Goal: Obtain resource: Download file/media

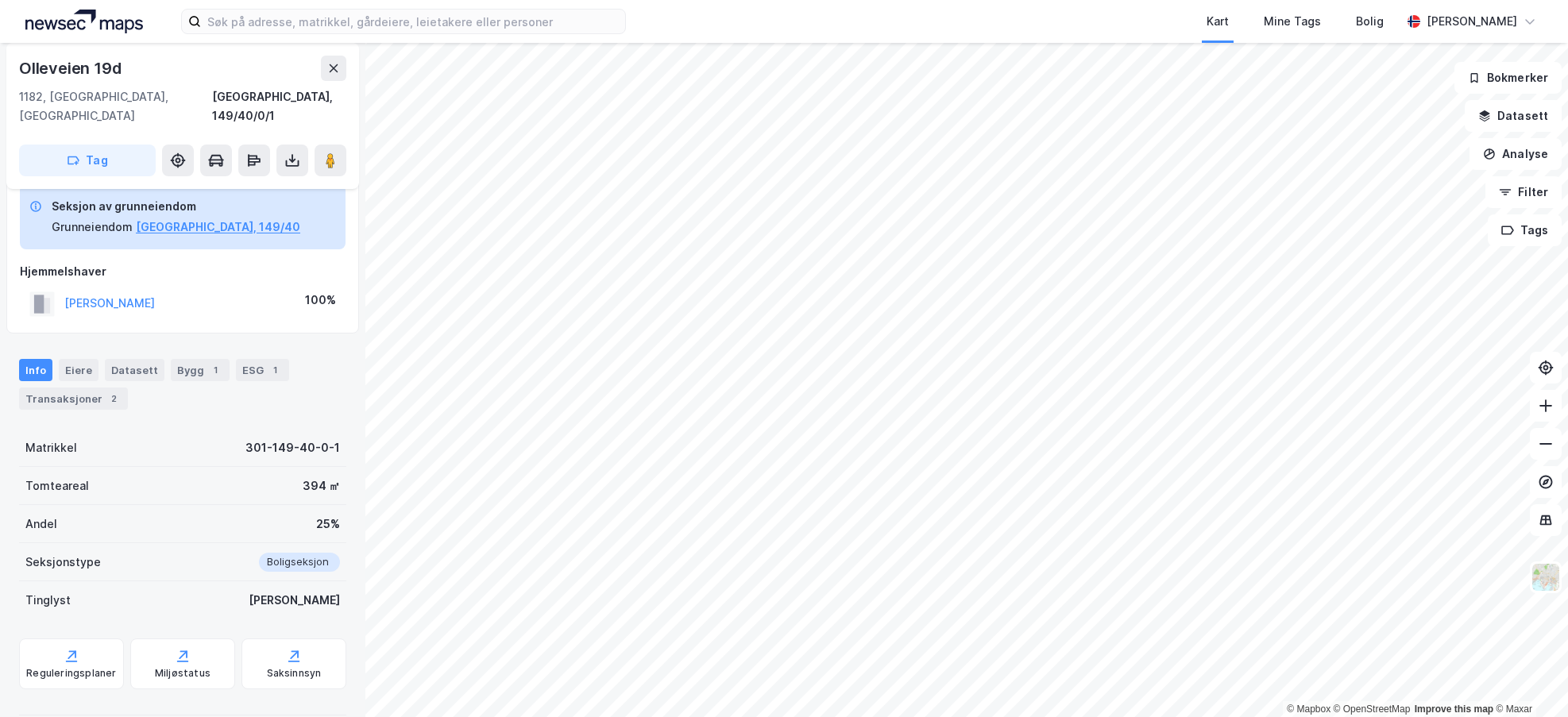
scroll to position [29, 0]
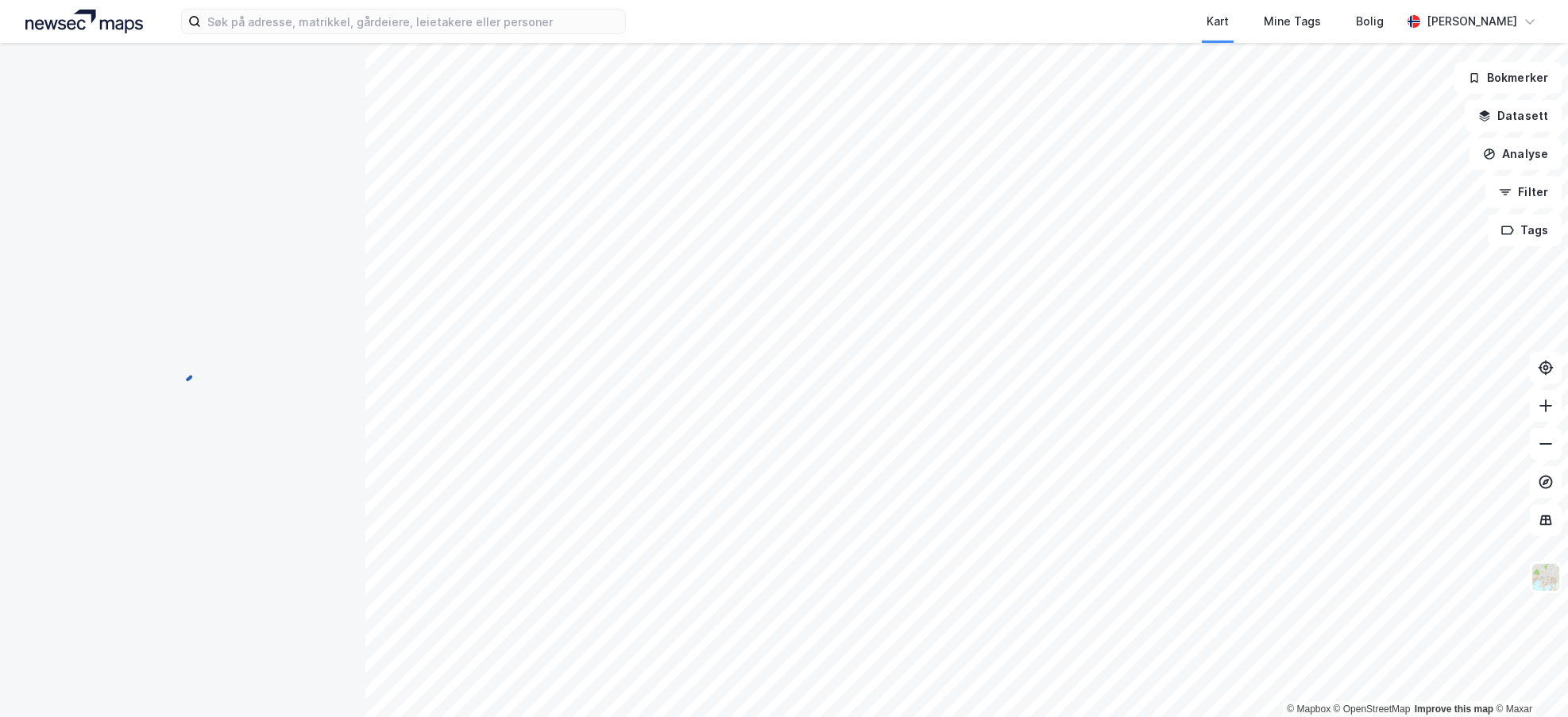
scroll to position [29, 0]
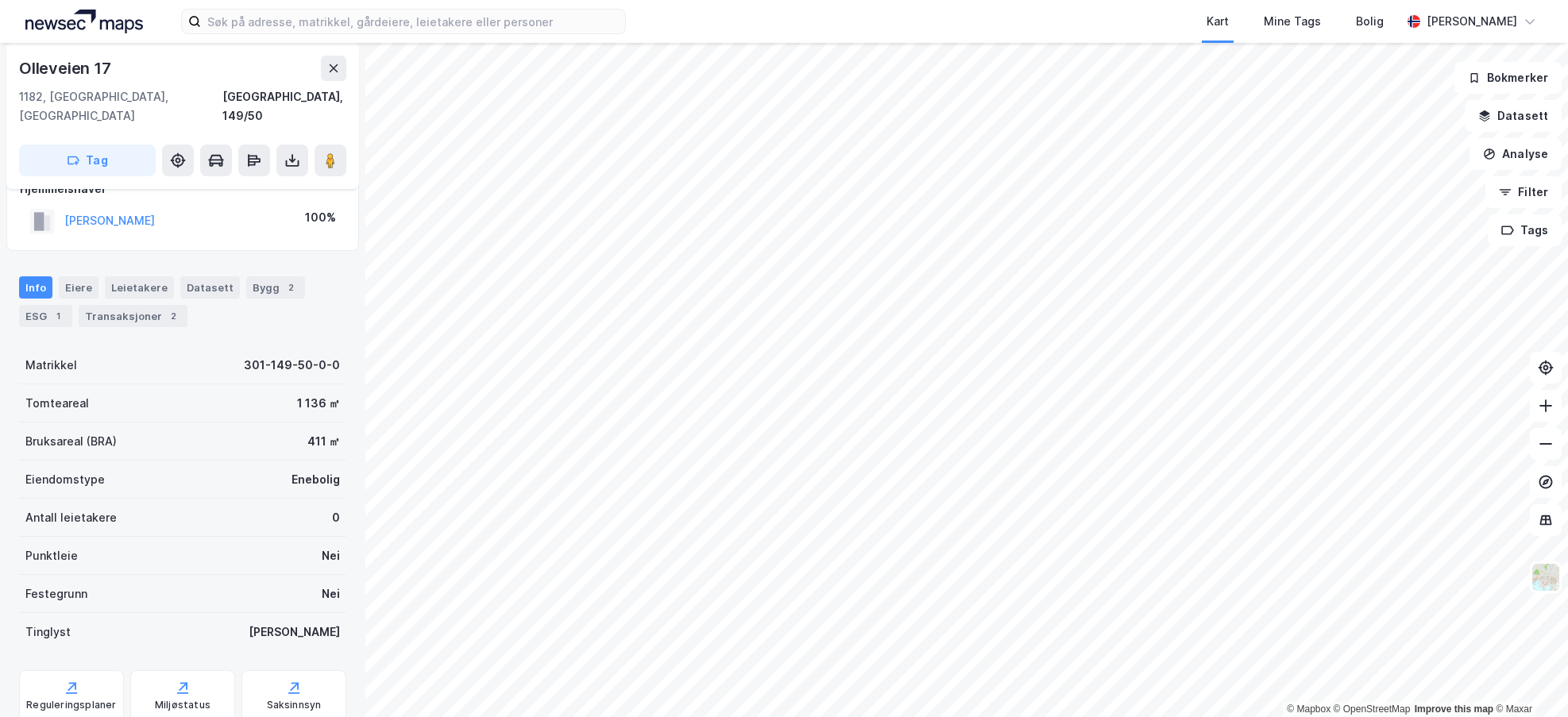
scroll to position [29, 0]
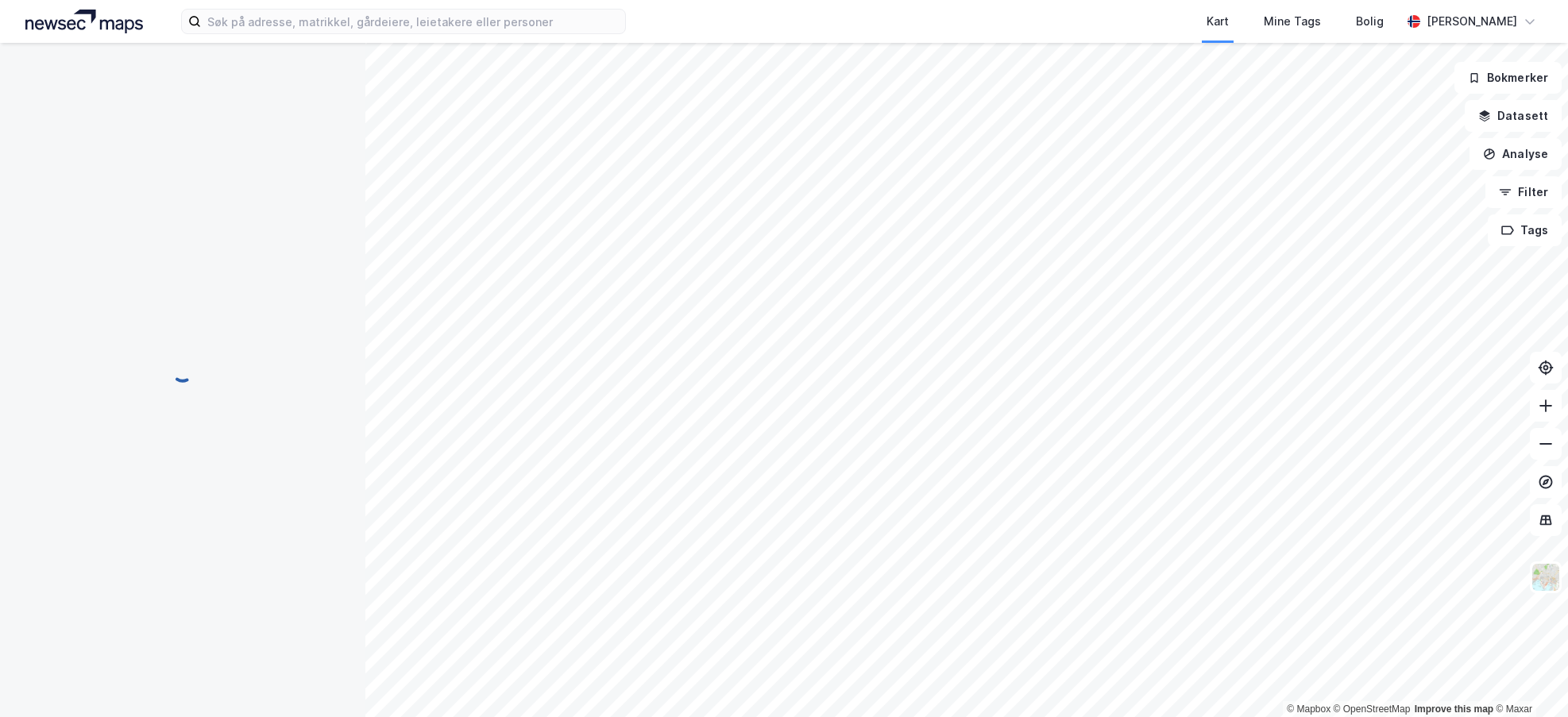
scroll to position [29, 0]
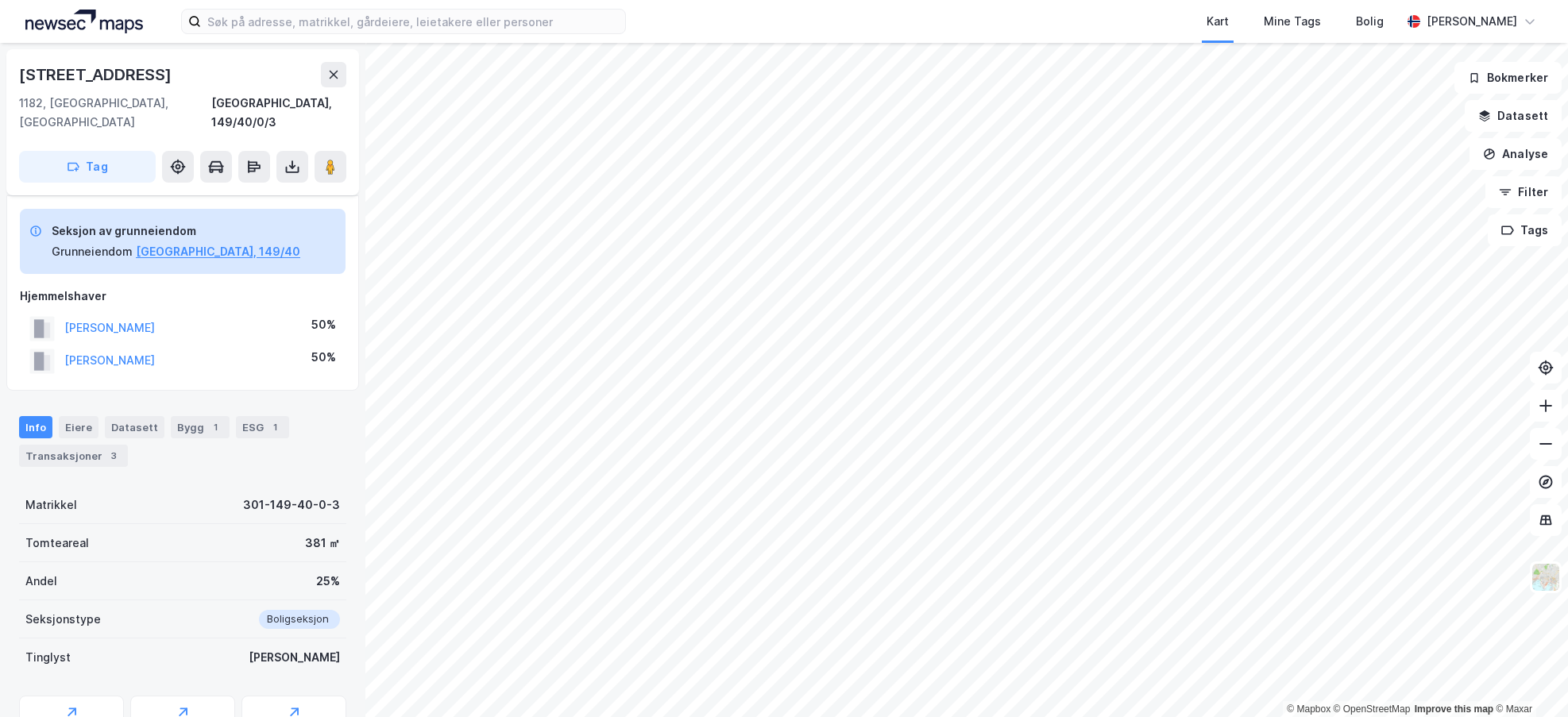
scroll to position [29, 0]
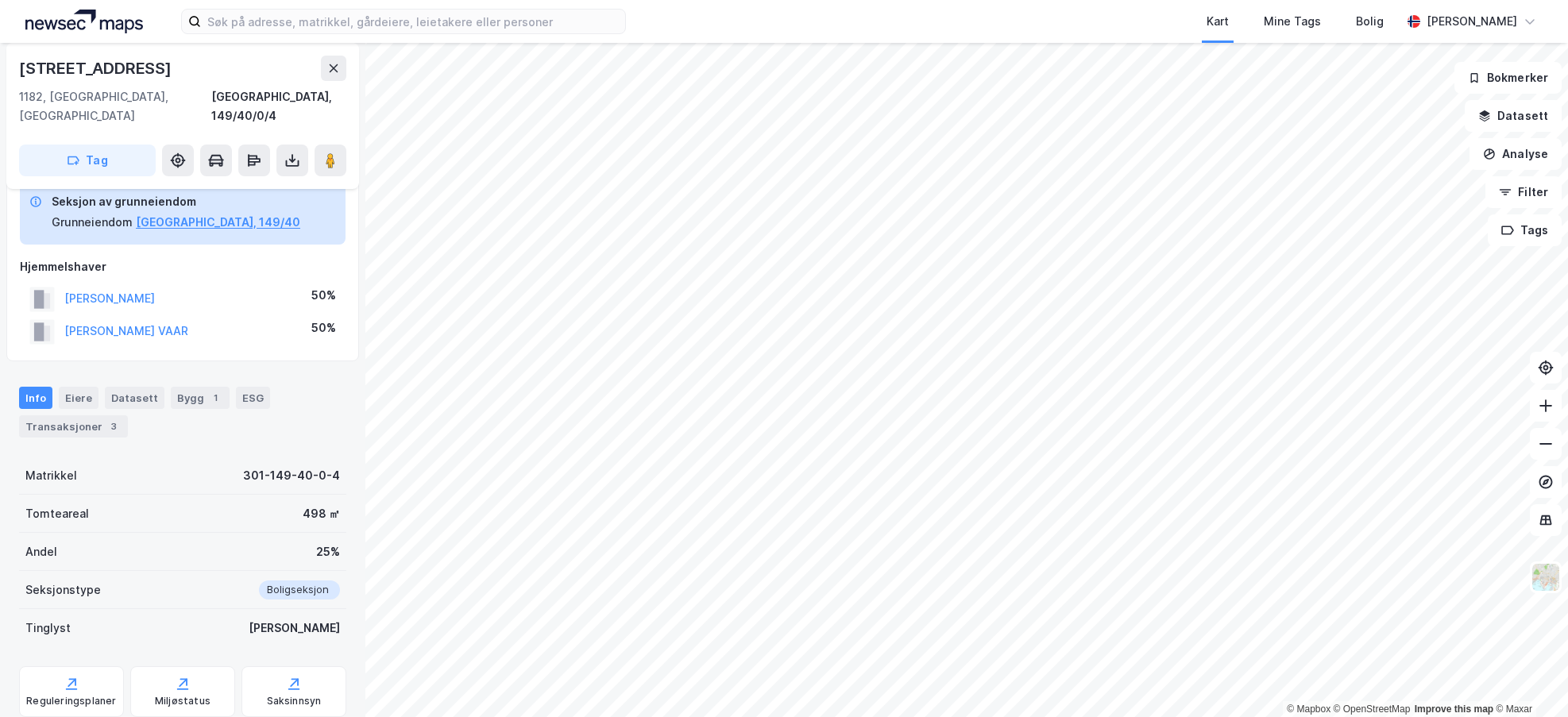
scroll to position [29, 0]
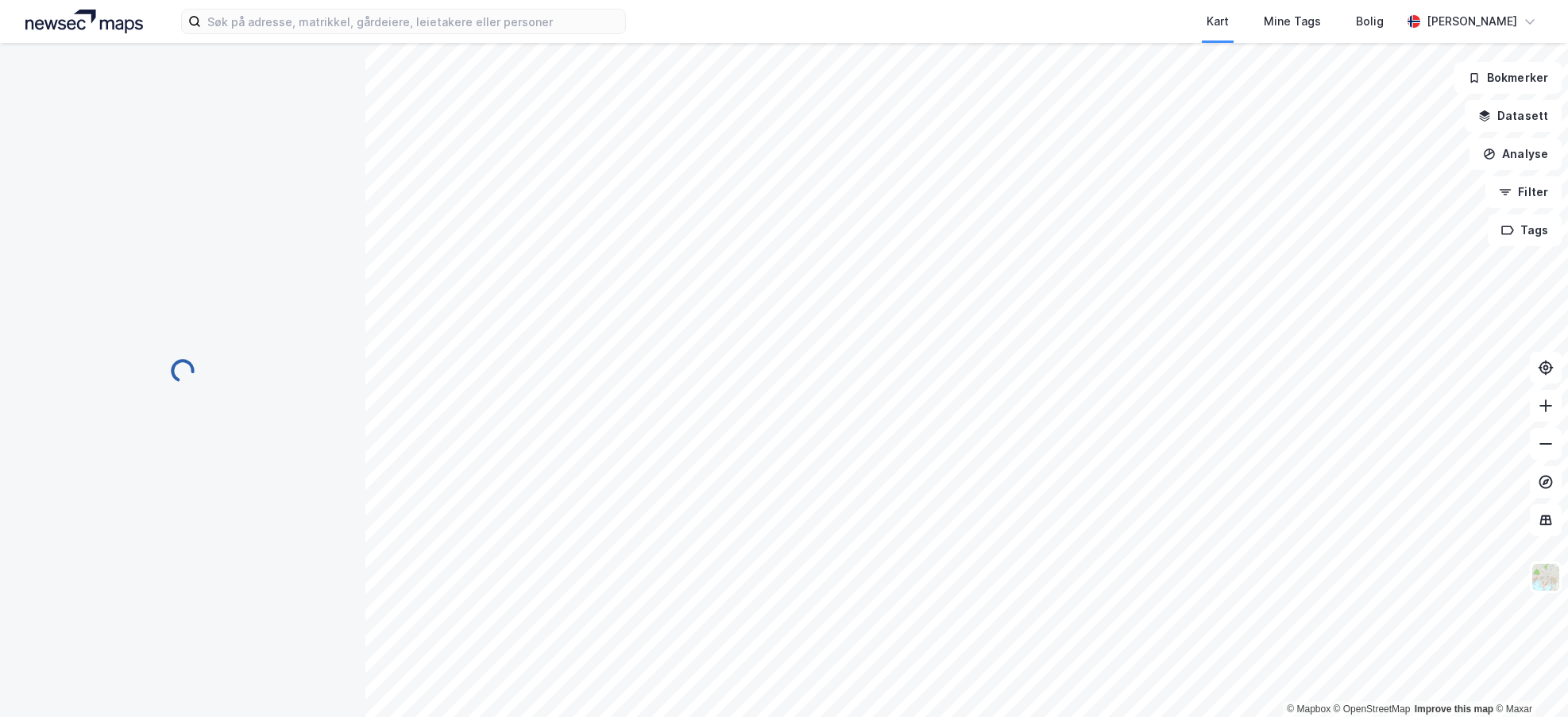
scroll to position [29, 0]
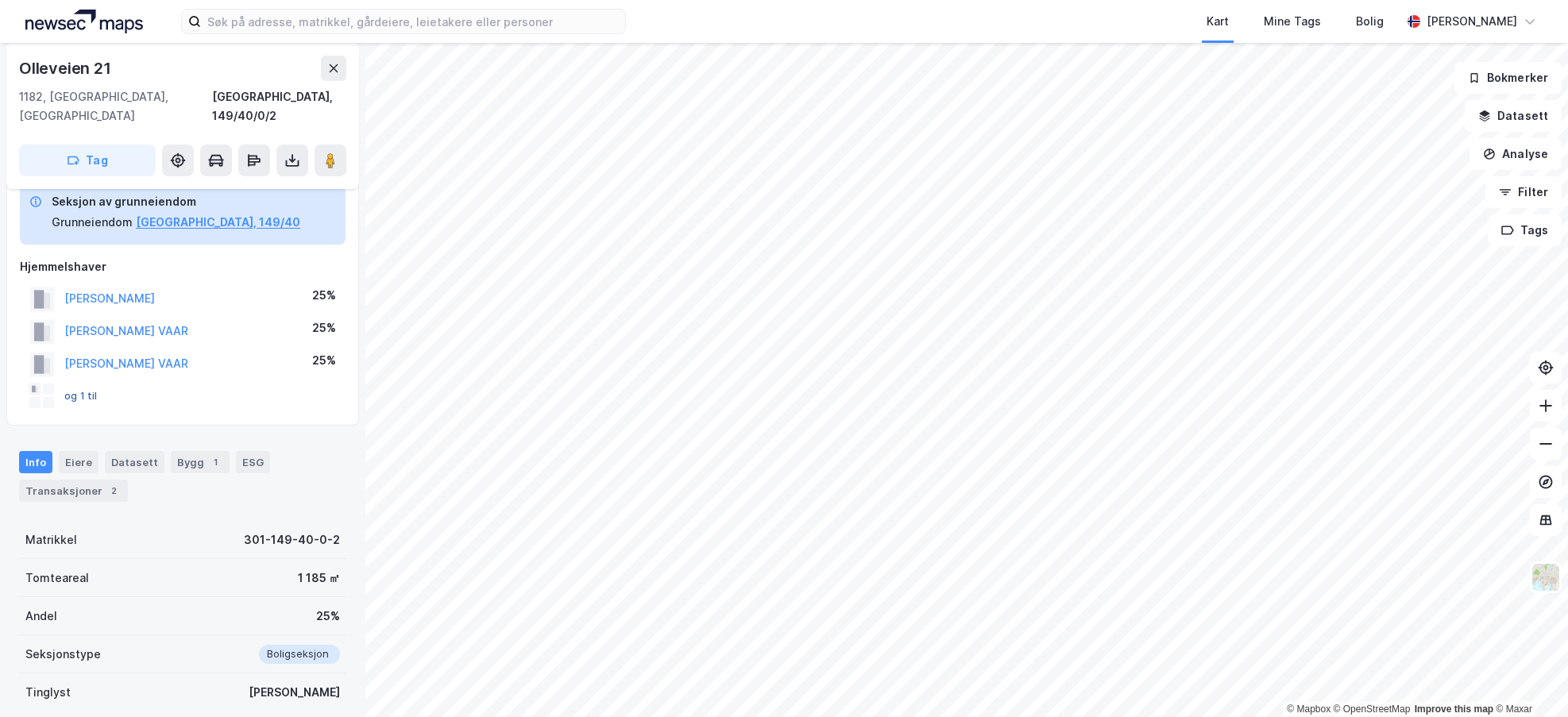
click at [0, 0] on button "og 1 til" at bounding box center [0, 0] width 0 height 0
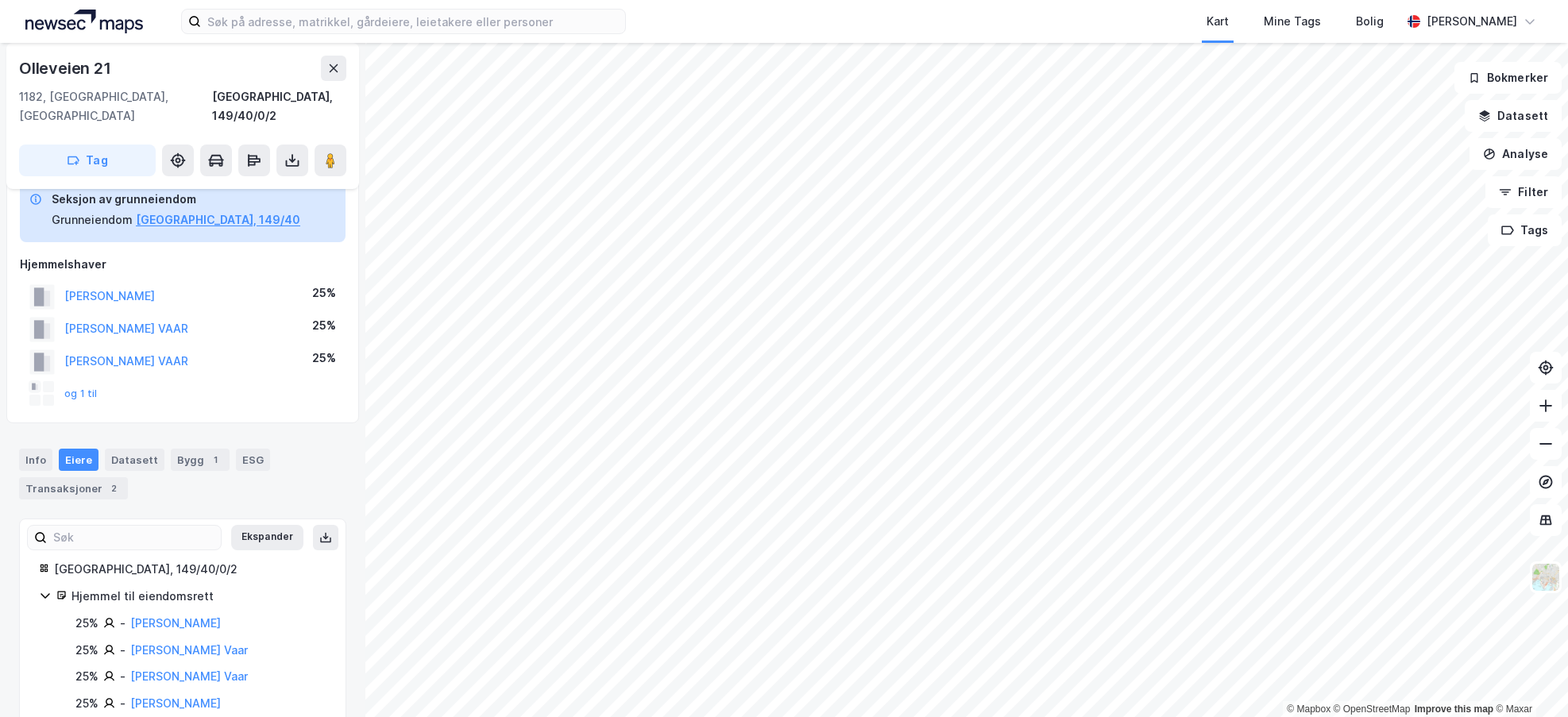
scroll to position [47, 0]
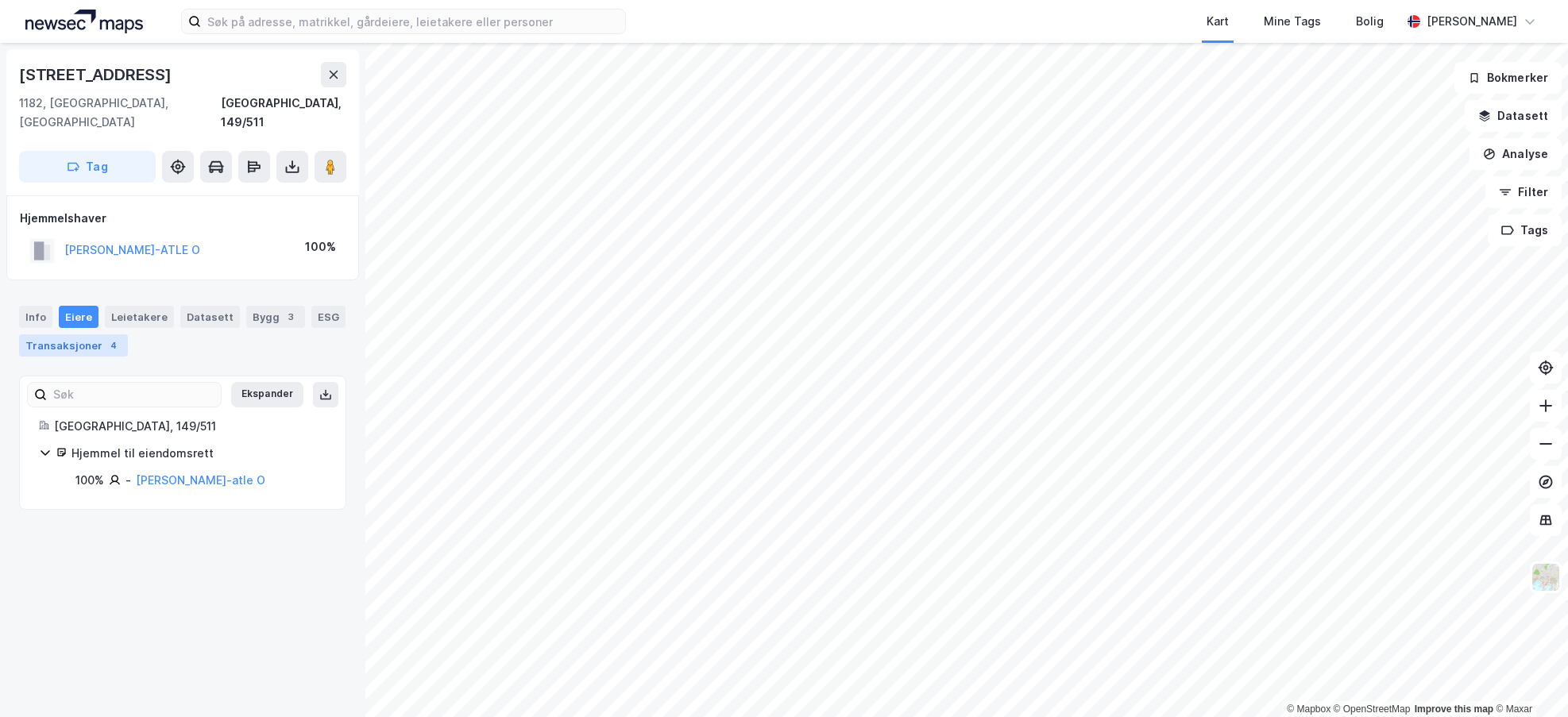
click at [105, 338] on div "4" at bounding box center [113, 345] width 16 height 16
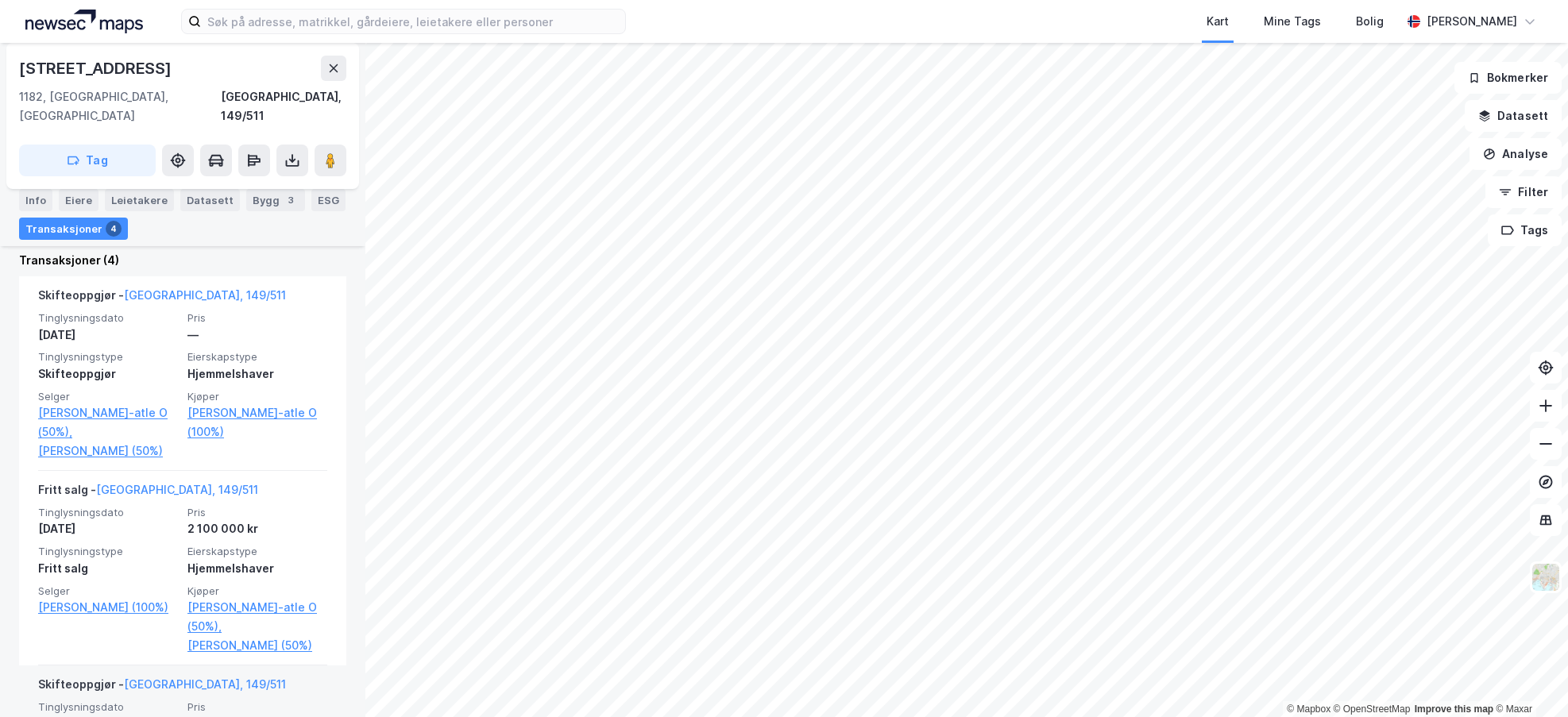
scroll to position [101, 0]
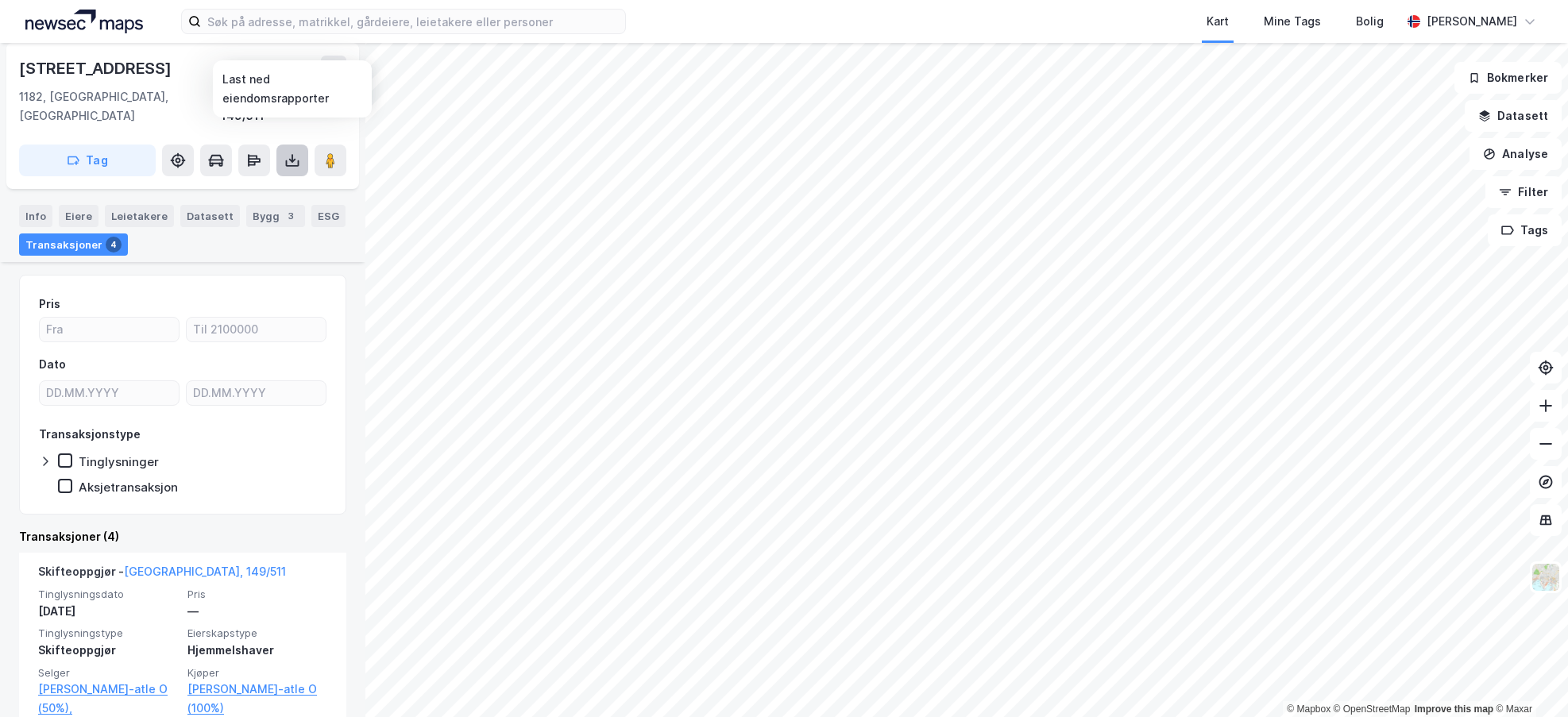
click at [282, 146] on button at bounding box center [292, 160] width 32 height 32
click at [260, 186] on div "Last ned grunnbok" at bounding box center [213, 192] width 92 height 12
click at [405, 28] on input at bounding box center [413, 21] width 424 height 24
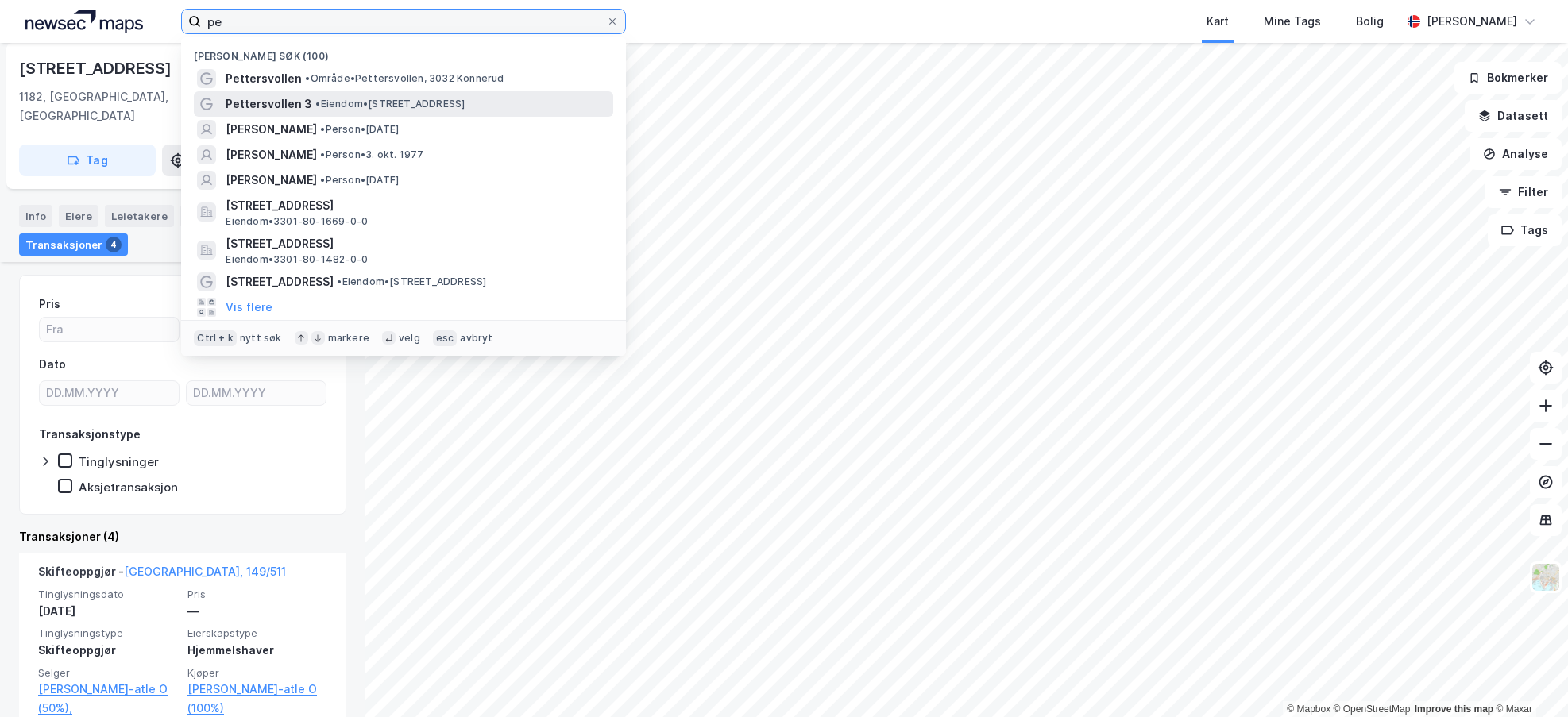
type input "pe"
click at [351, 111] on div "Pettersvollen 3 • Eiendom • [STREET_ADDRESS]" at bounding box center [417, 104] width 384 height 19
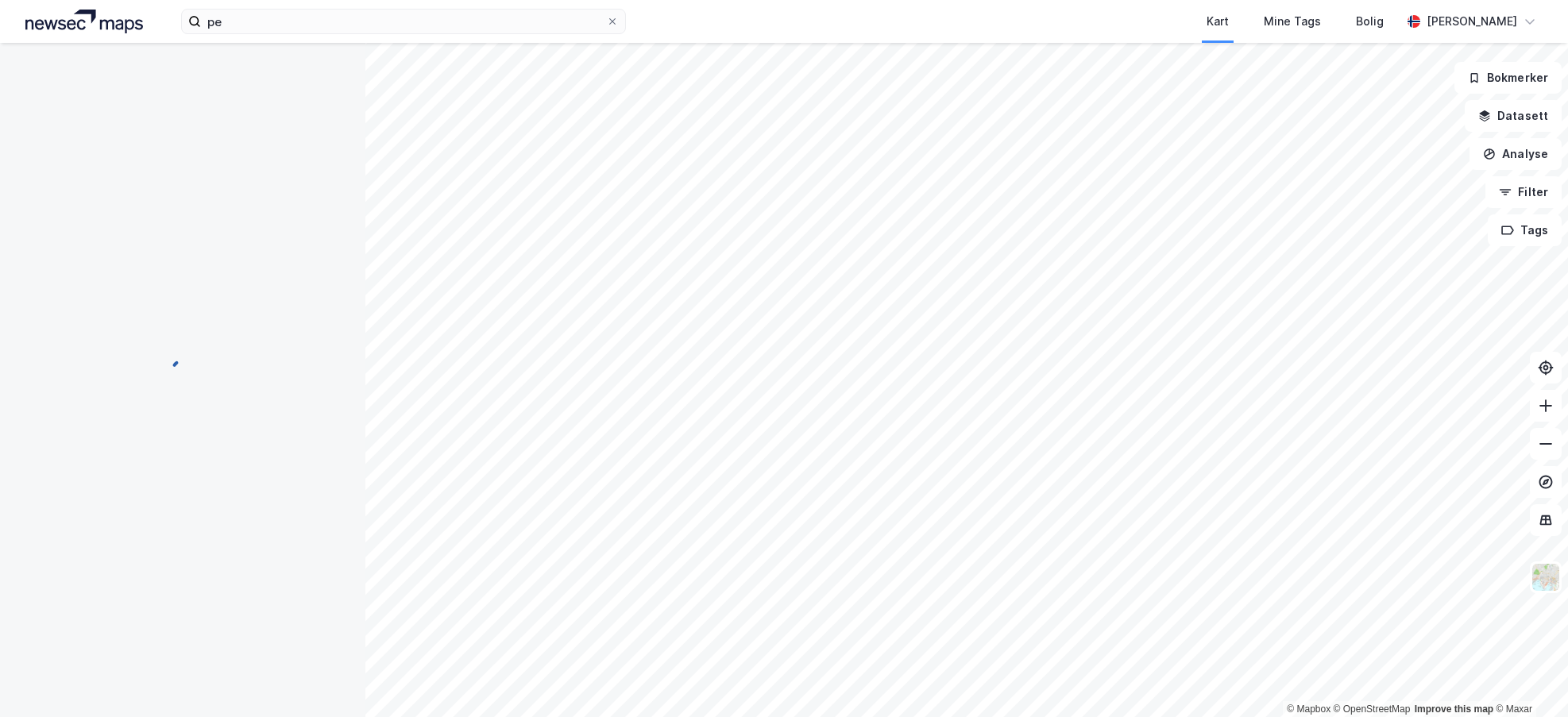
scroll to position [18, 0]
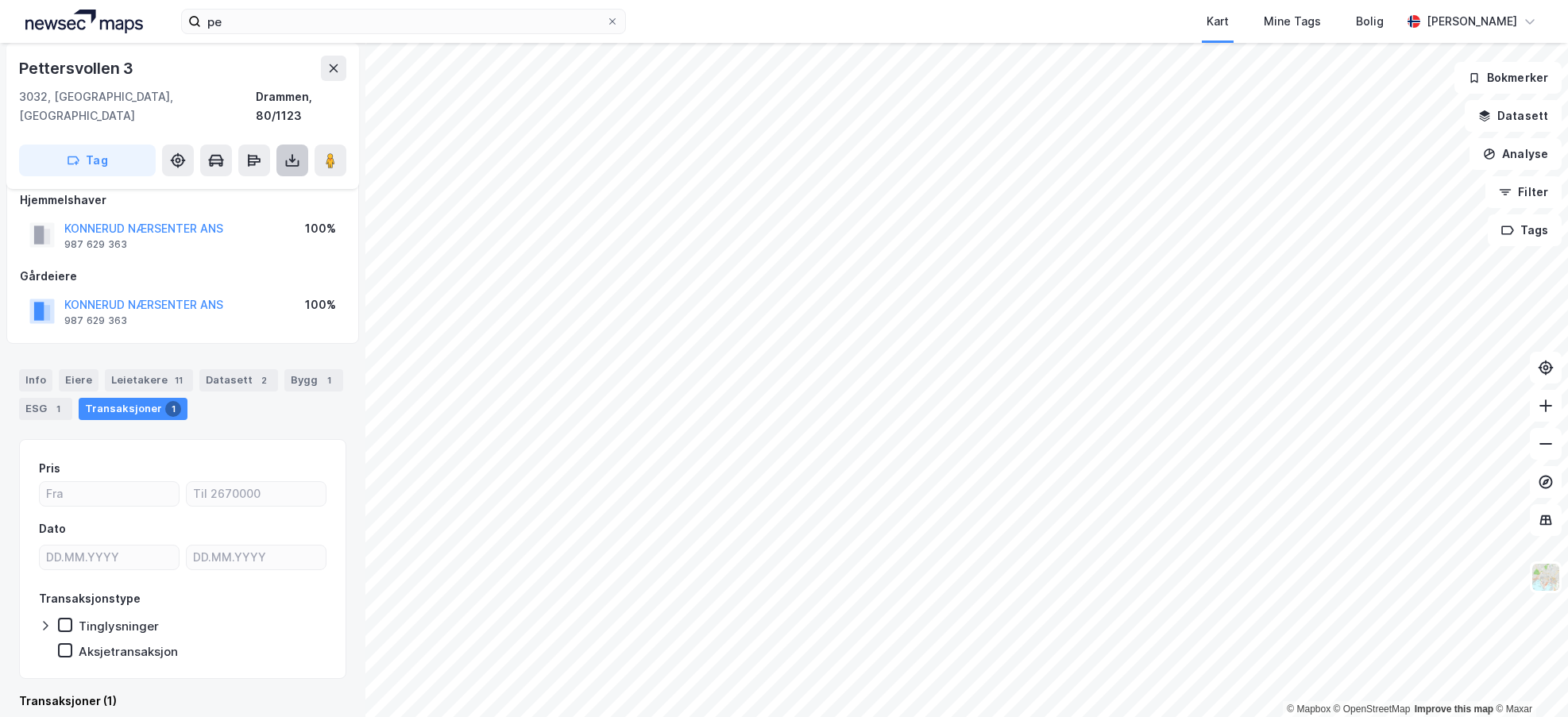
click at [300, 153] on icon at bounding box center [292, 160] width 16 height 16
click at [255, 186] on div "Last ned grunnbok" at bounding box center [213, 192] width 92 height 12
click at [286, 153] on icon at bounding box center [292, 160] width 16 height 16
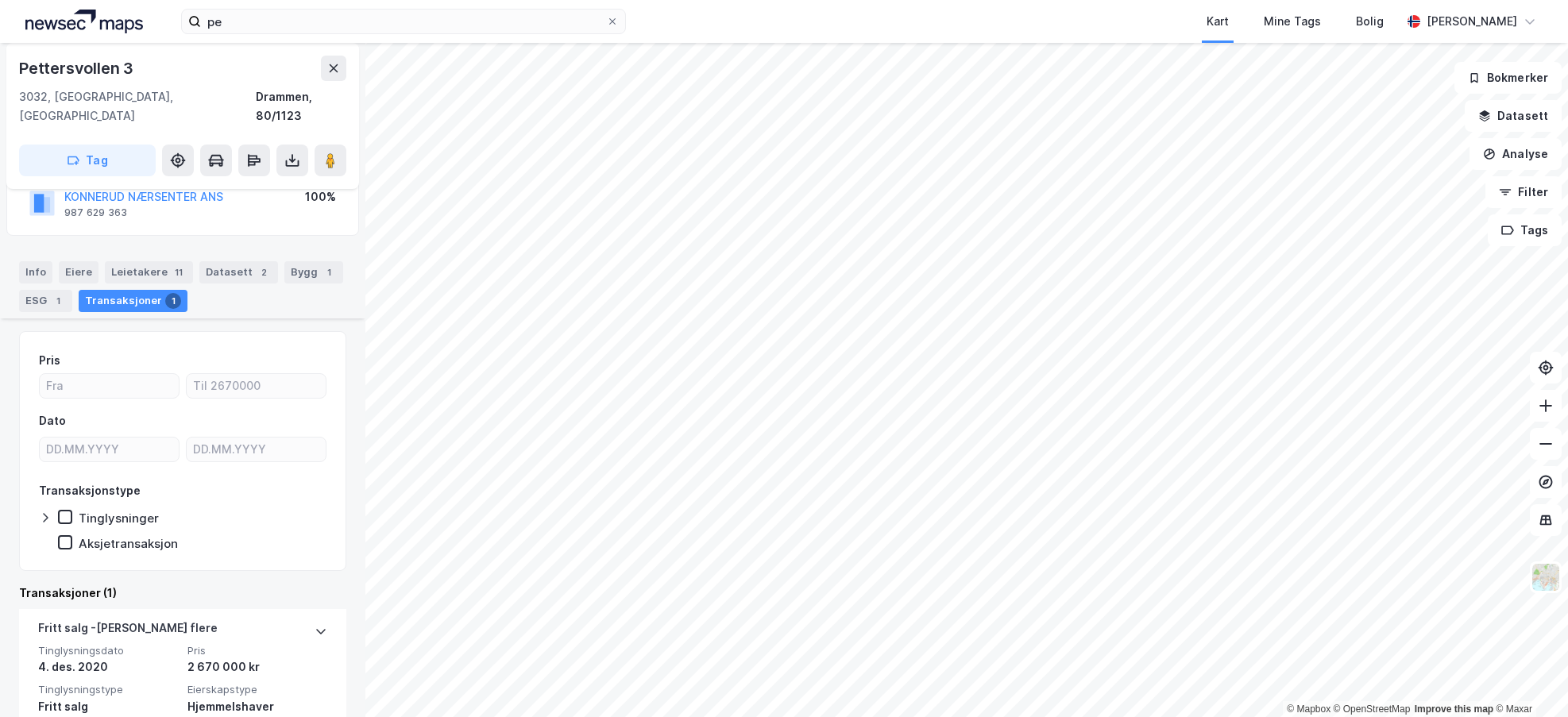
scroll to position [193, 0]
